Goal: Find specific page/section: Find specific page/section

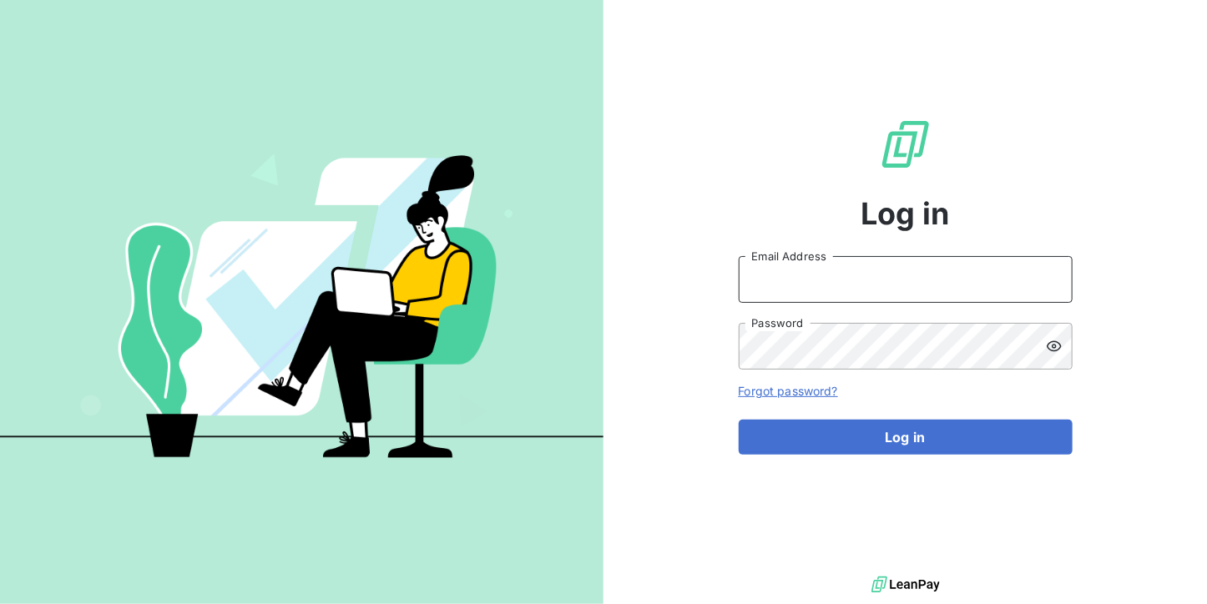
type input "[DOMAIN_NAME][EMAIL_ADDRESS][DOMAIN_NAME]"
click at [891, 287] on input "[DOMAIN_NAME][EMAIL_ADDRESS][DOMAIN_NAME]" at bounding box center [906, 279] width 334 height 47
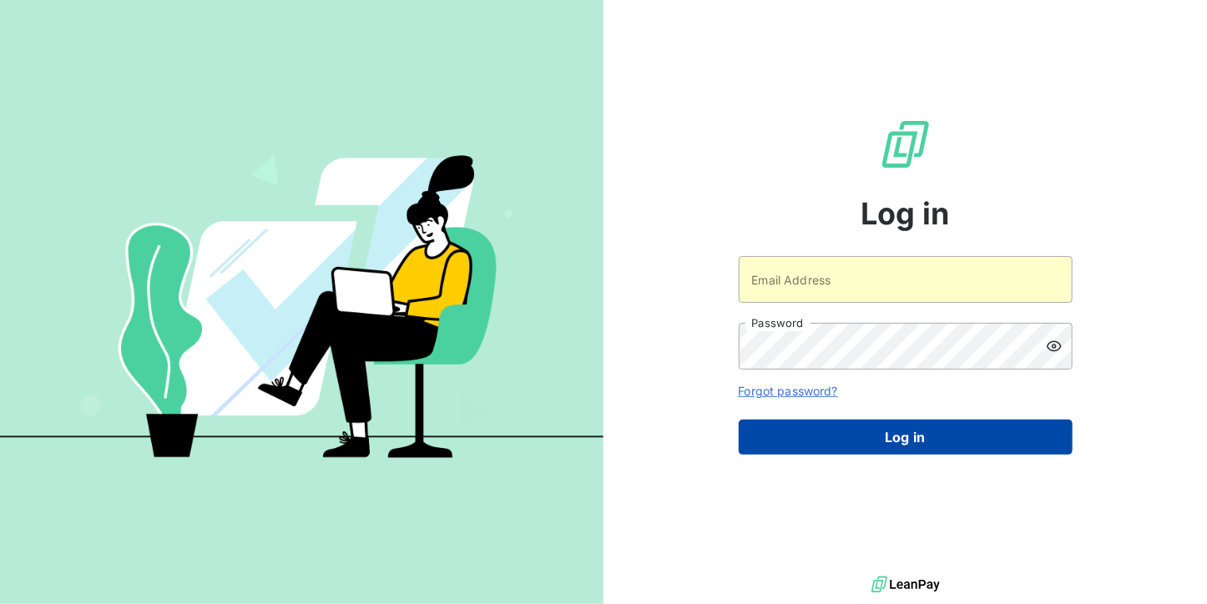
click at [881, 430] on button "Log in" at bounding box center [906, 437] width 334 height 35
click at [856, 427] on button "Log in" at bounding box center [906, 437] width 334 height 35
click at [839, 434] on button "Log in" at bounding box center [906, 437] width 334 height 35
click at [833, 431] on button "Log in" at bounding box center [906, 437] width 334 height 35
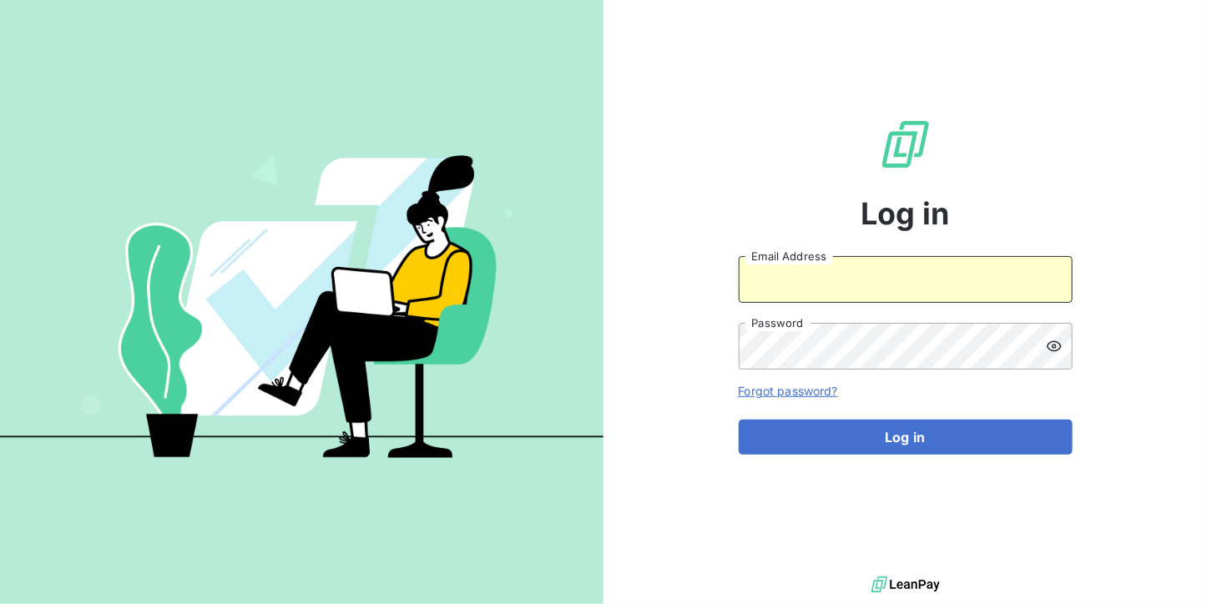
click at [798, 278] on input "Email Address" at bounding box center [906, 279] width 334 height 47
type input "[EMAIL_ADDRESS][DOMAIN_NAME]"
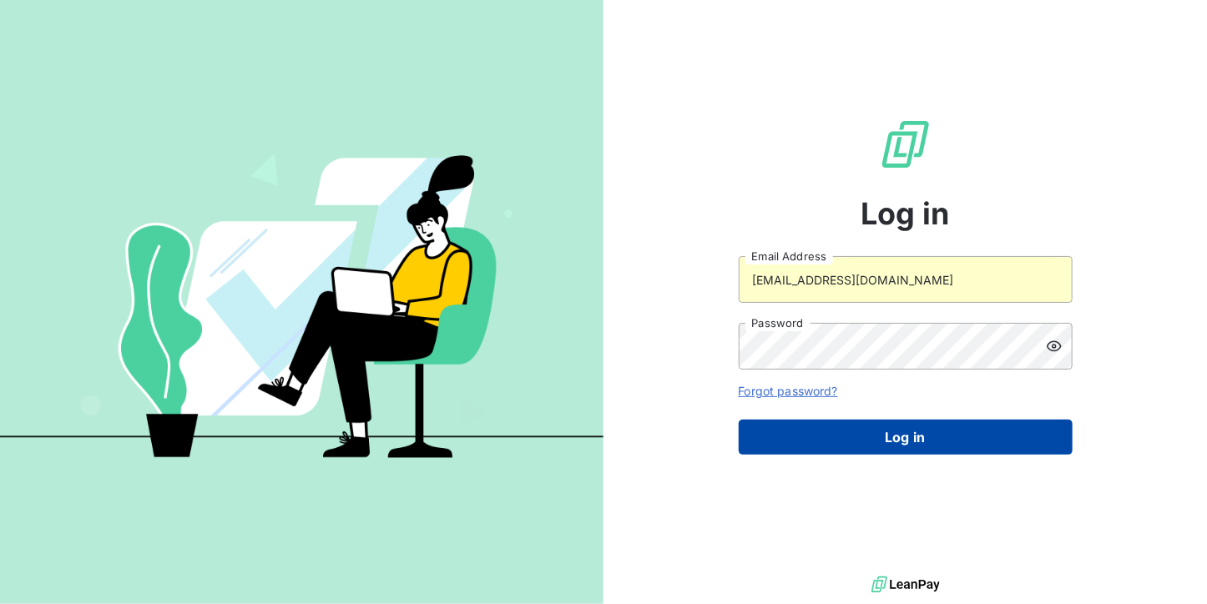
click at [839, 436] on button "Log in" at bounding box center [906, 437] width 334 height 35
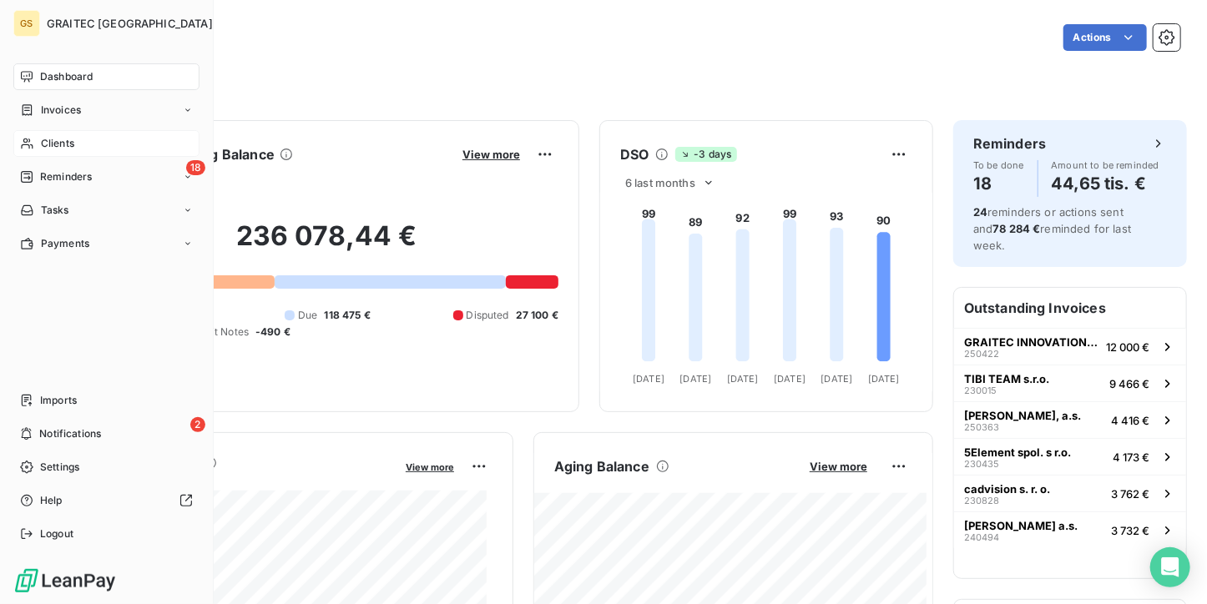
click at [37, 156] on div "Clients" at bounding box center [106, 143] width 186 height 27
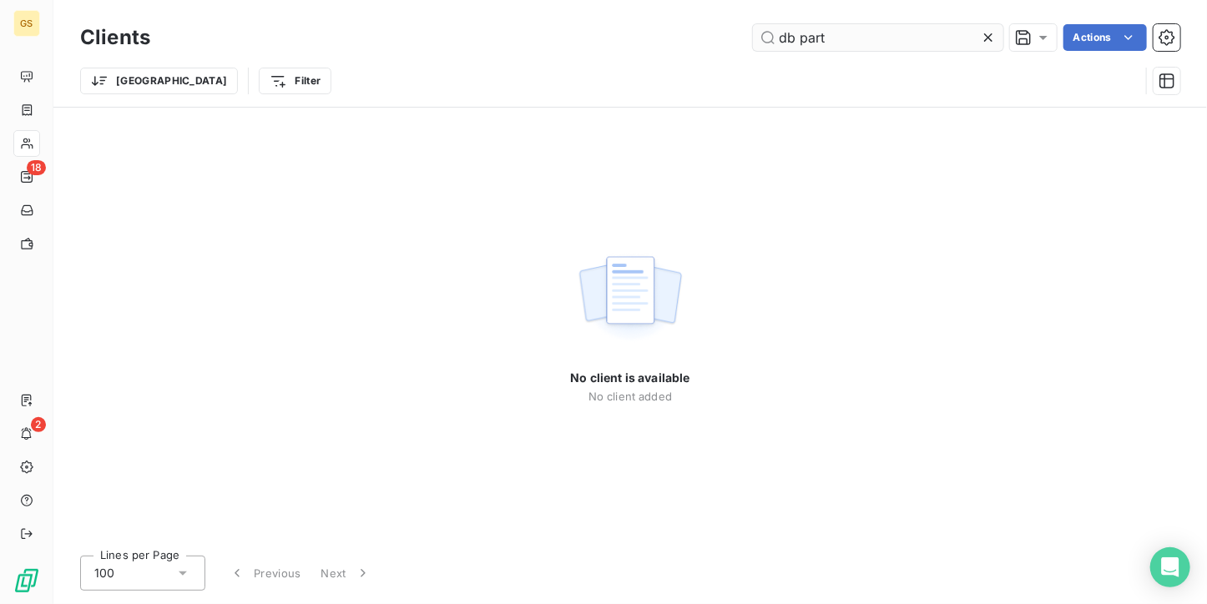
click at [789, 33] on input "db part" at bounding box center [878, 37] width 250 height 27
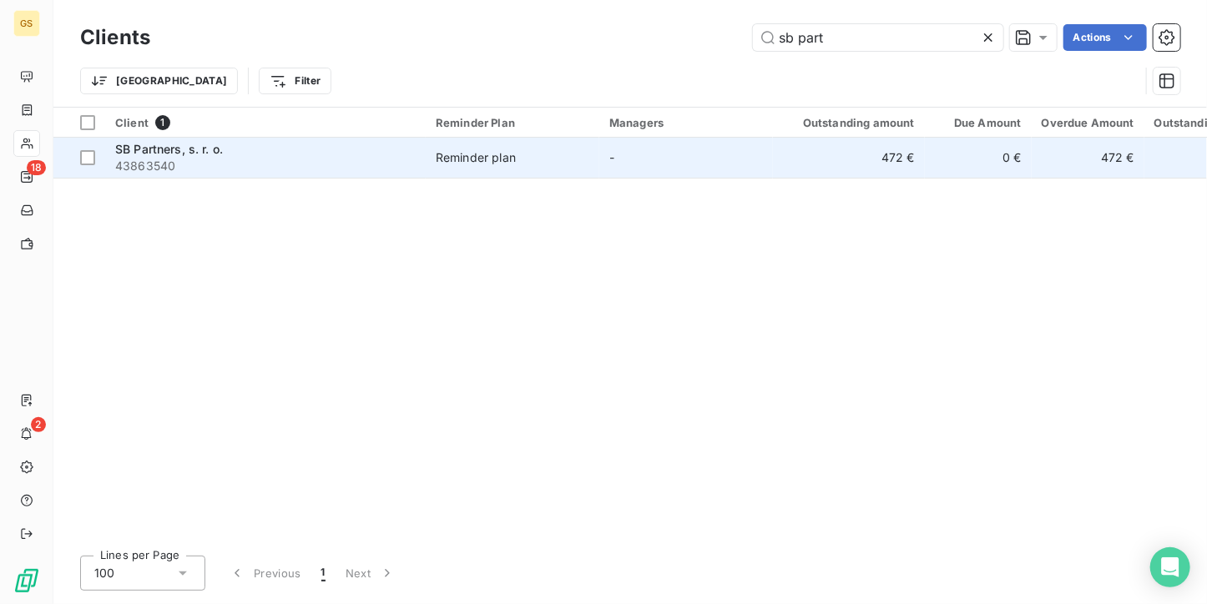
type input "sb part"
click at [440, 158] on div "Reminder plan" at bounding box center [476, 157] width 80 height 17
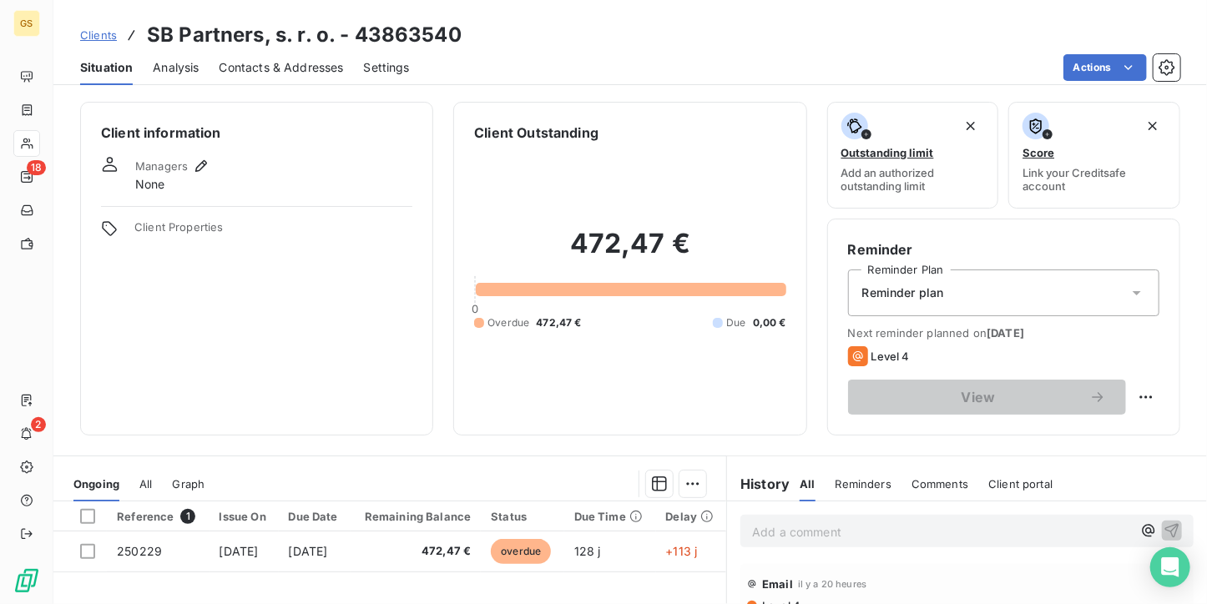
scroll to position [167, 0]
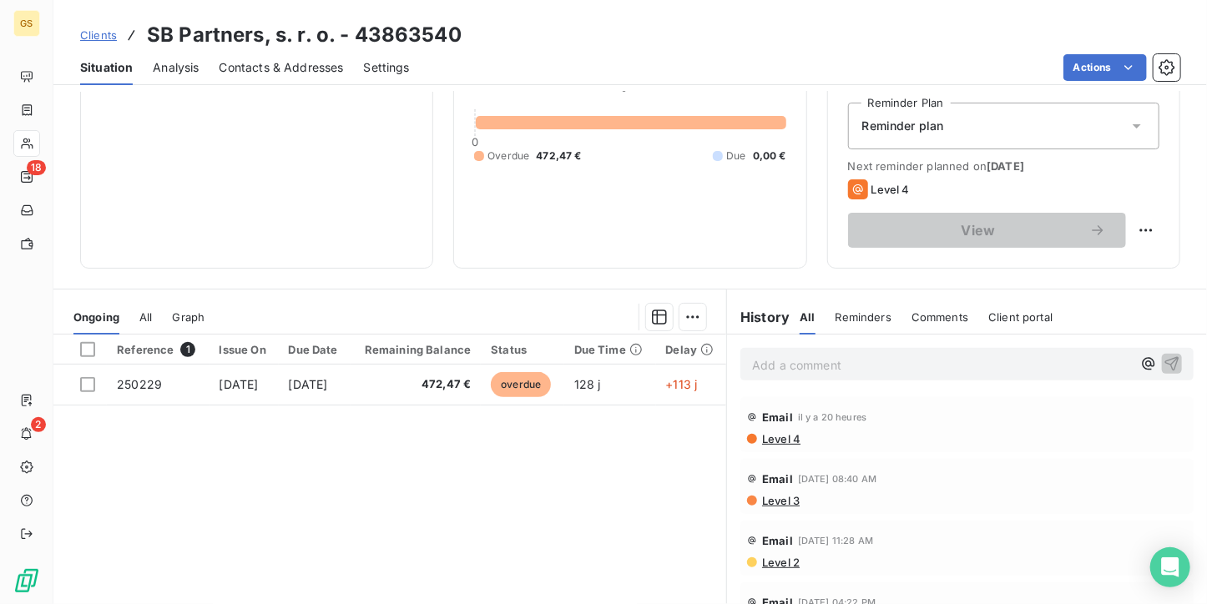
click at [792, 360] on p "Add a comment ﻿" at bounding box center [942, 365] width 380 height 21
click at [1163, 370] on icon "button" at bounding box center [1171, 363] width 17 height 17
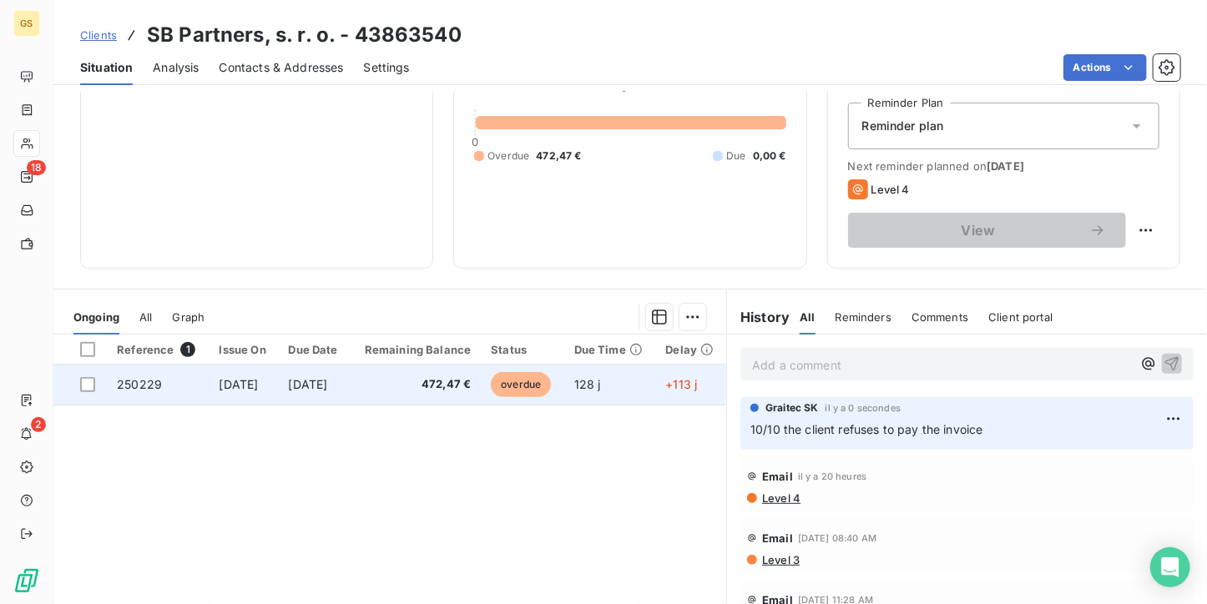
click at [320, 380] on span "[DATE]" at bounding box center [308, 384] width 39 height 14
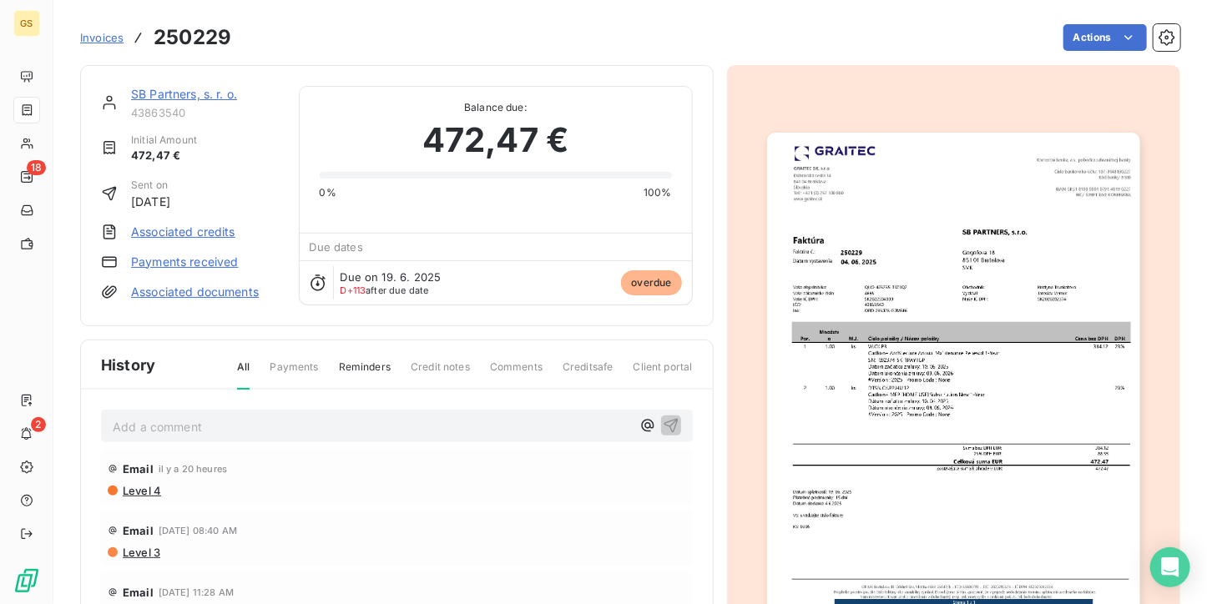
click at [1008, 203] on img "button" at bounding box center [953, 396] width 373 height 527
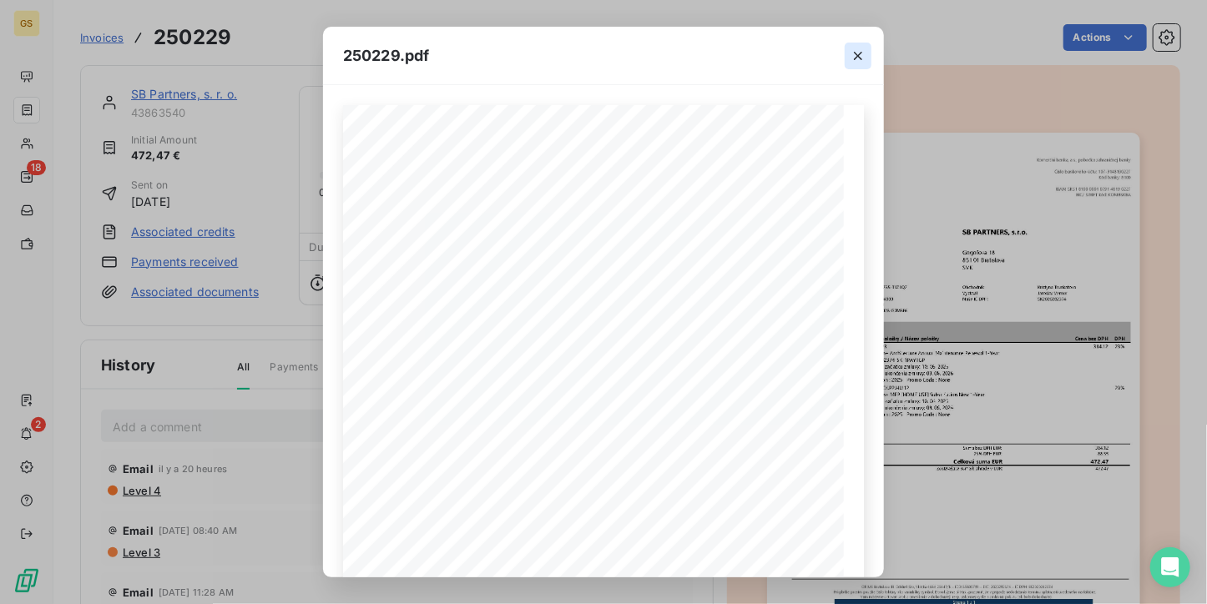
click at [851, 48] on icon "button" at bounding box center [858, 56] width 17 height 17
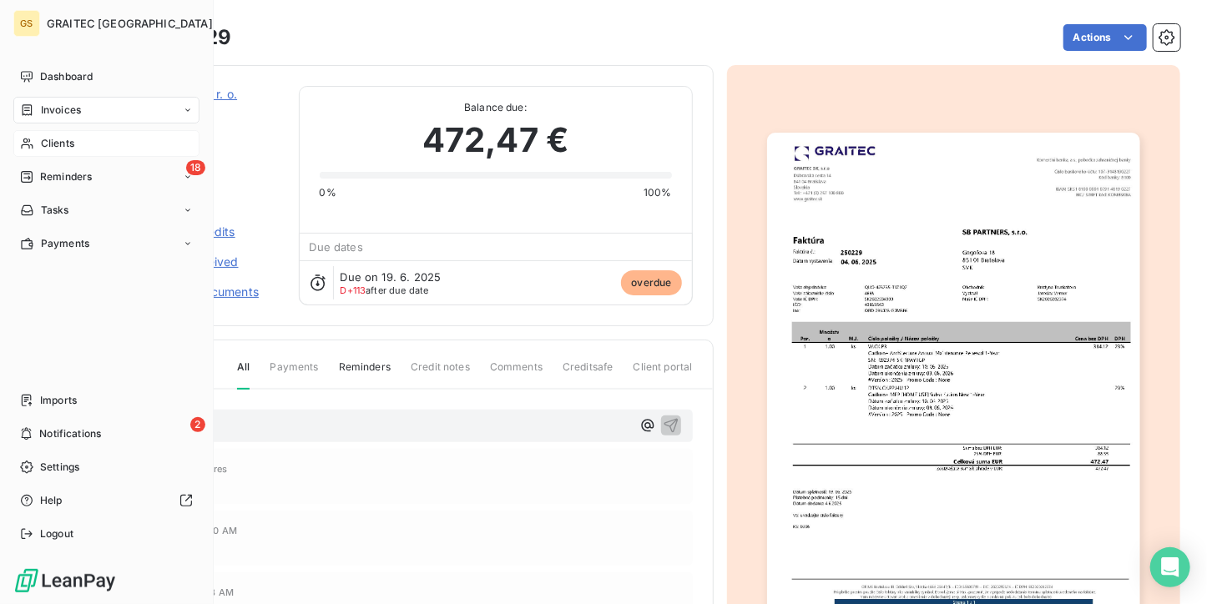
drag, startPoint x: 48, startPoint y: 133, endPoint x: 46, endPoint y: 142, distance: 9.3
click at [46, 142] on span "Clients" at bounding box center [57, 143] width 33 height 15
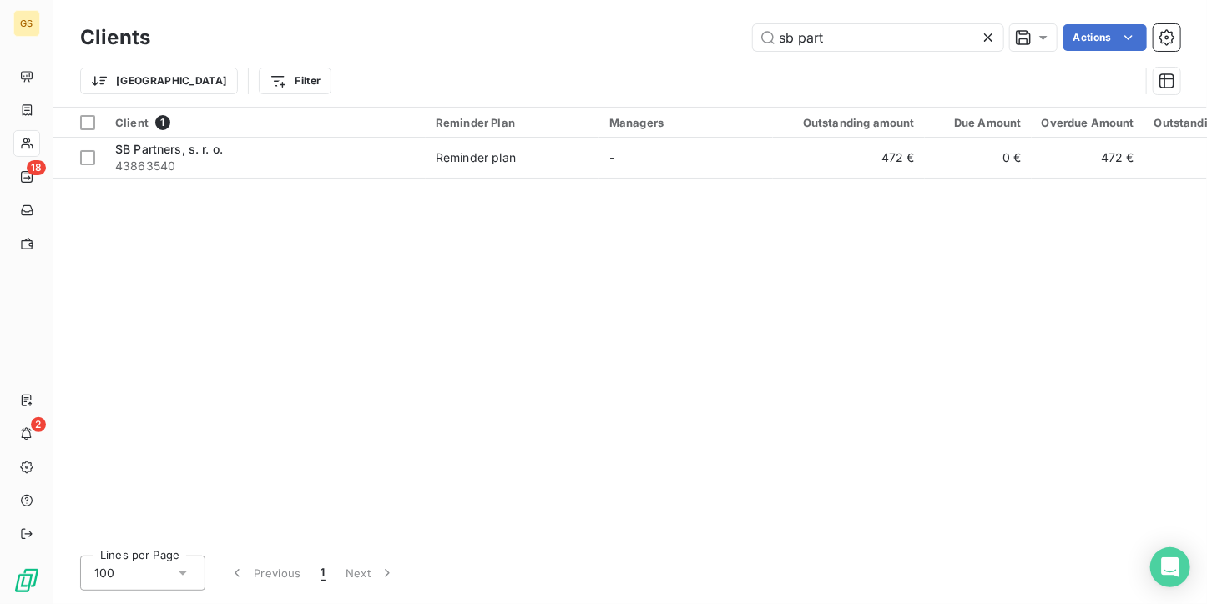
click at [990, 39] on icon at bounding box center [988, 37] width 8 height 8
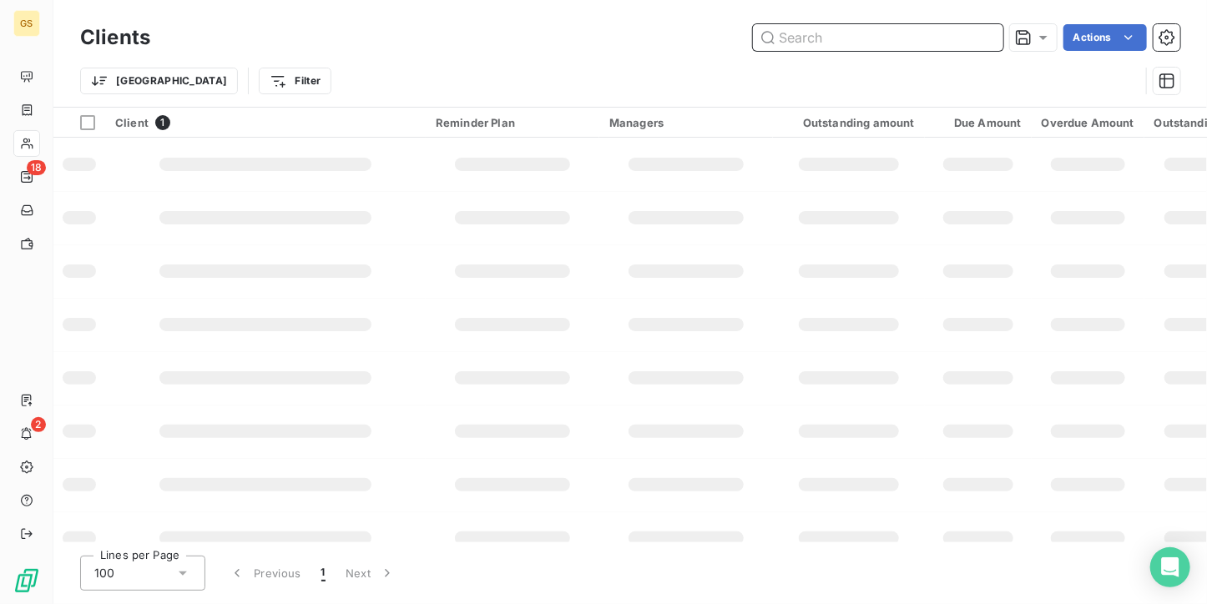
click at [822, 27] on input "text" at bounding box center [878, 37] width 250 height 27
type input "[PERSON_NAME]"
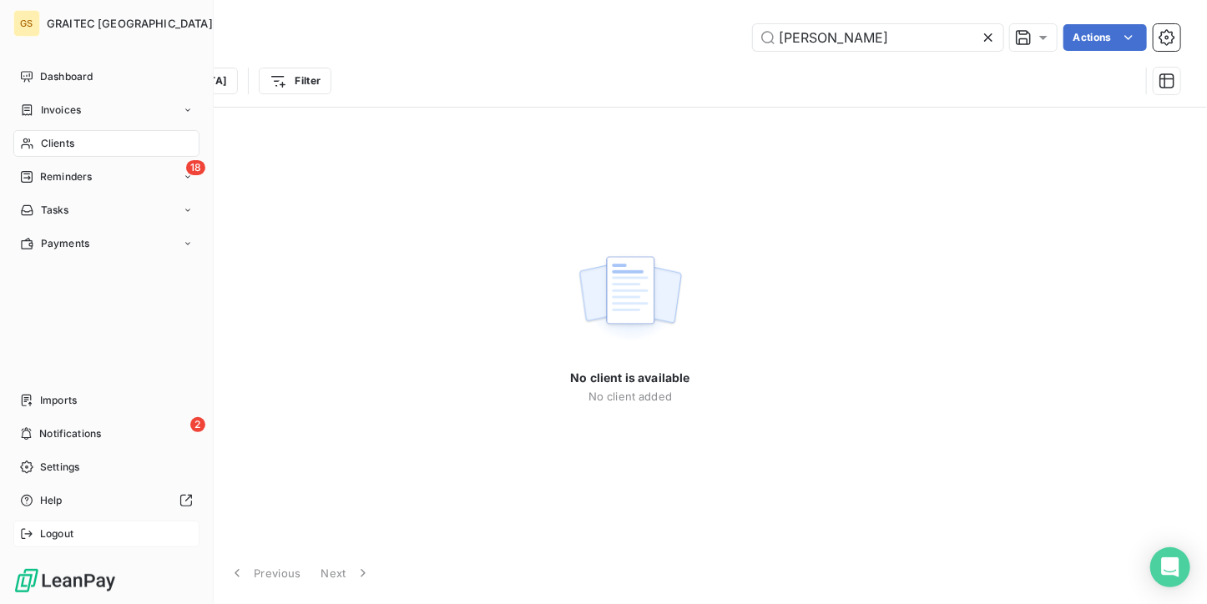
click at [67, 523] on div "Logout" at bounding box center [106, 534] width 186 height 27
